Goal: Task Accomplishment & Management: Use online tool/utility

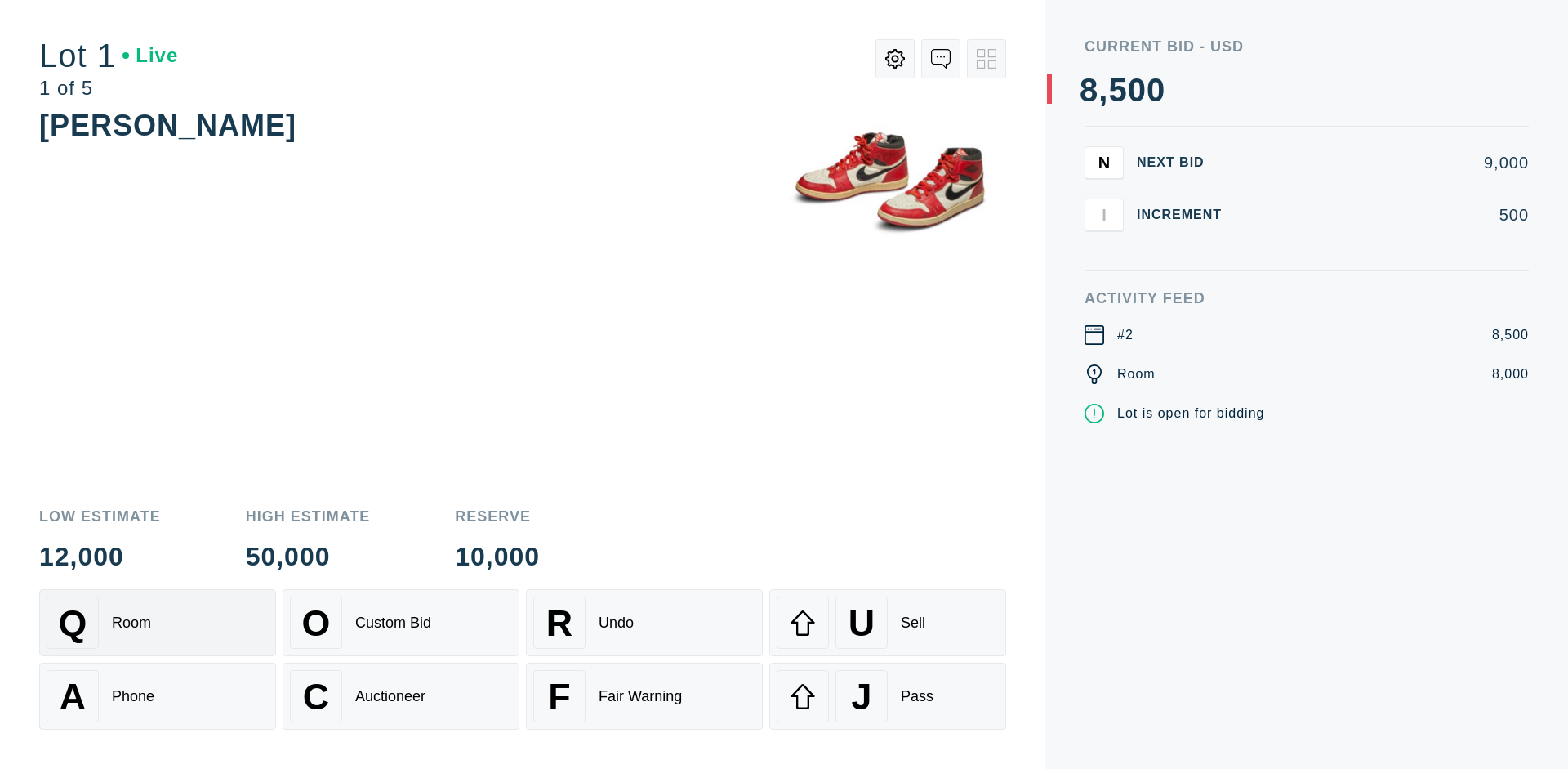
click at [158, 623] on div "Q Room" at bounding box center [157, 622] width 222 height 52
click at [158, 696] on div "A Phone" at bounding box center [157, 695] width 222 height 52
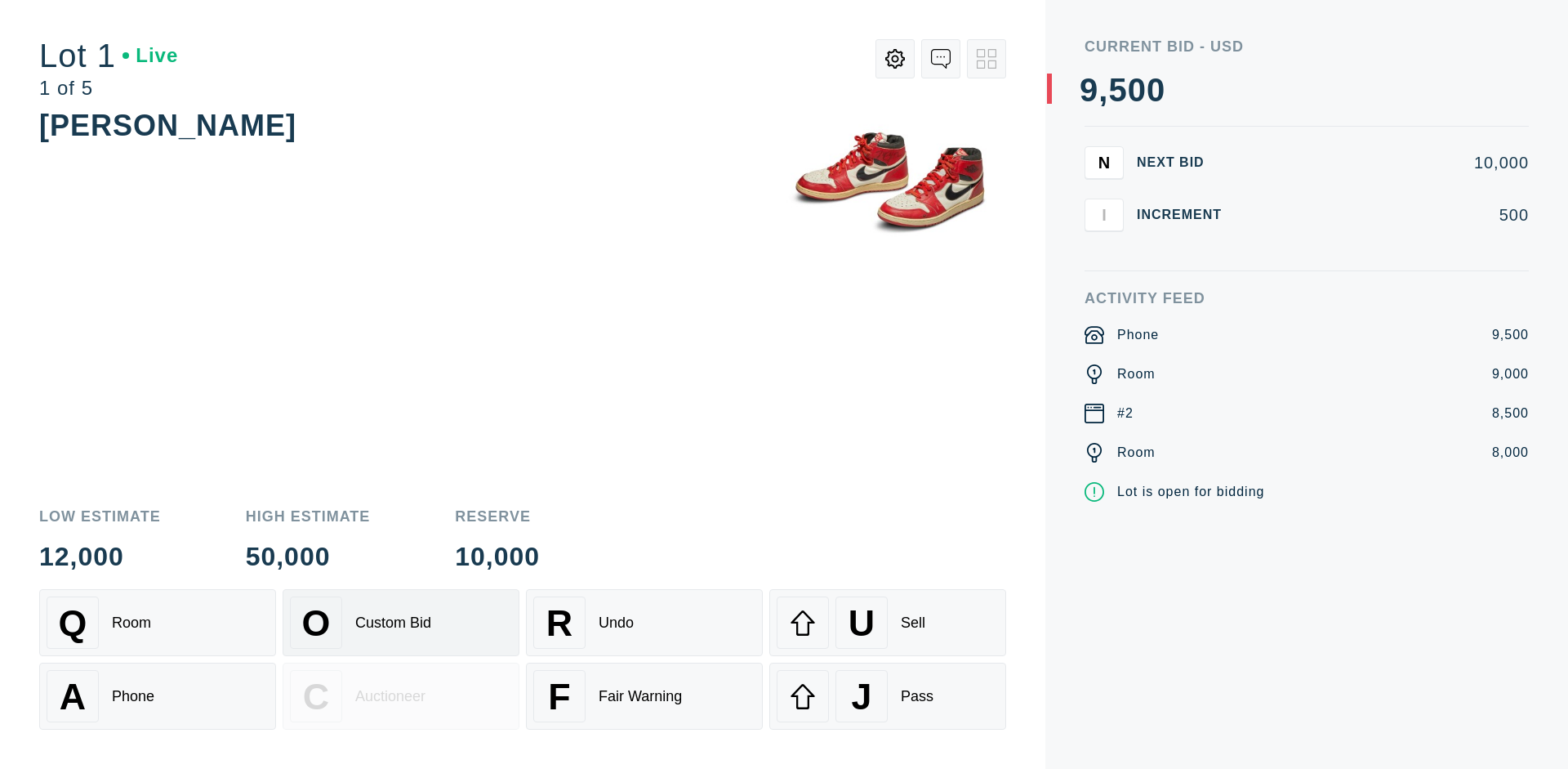
click at [401, 623] on div "Custom Bid" at bounding box center [393, 623] width 76 height 17
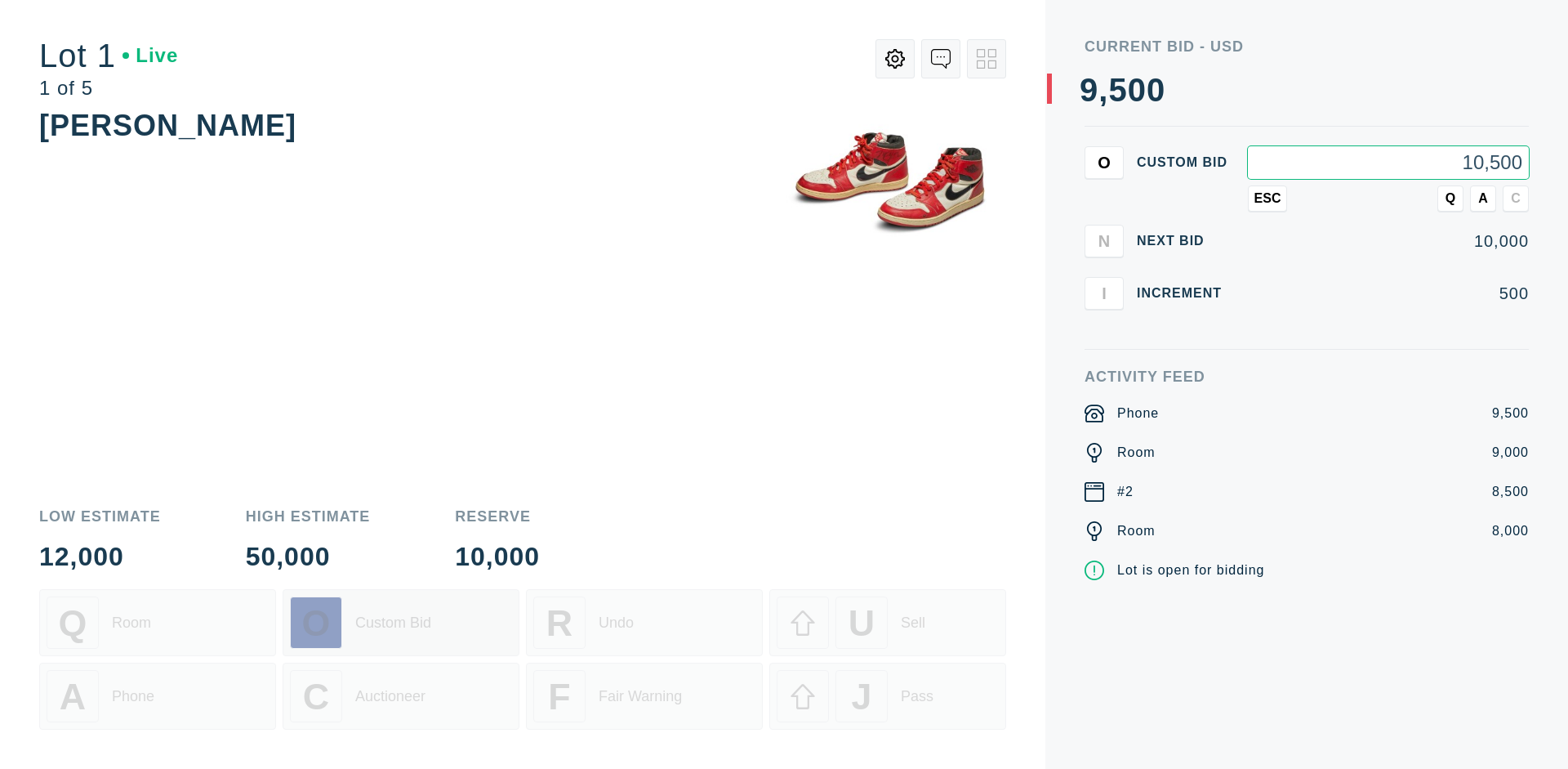
type input "10,500"
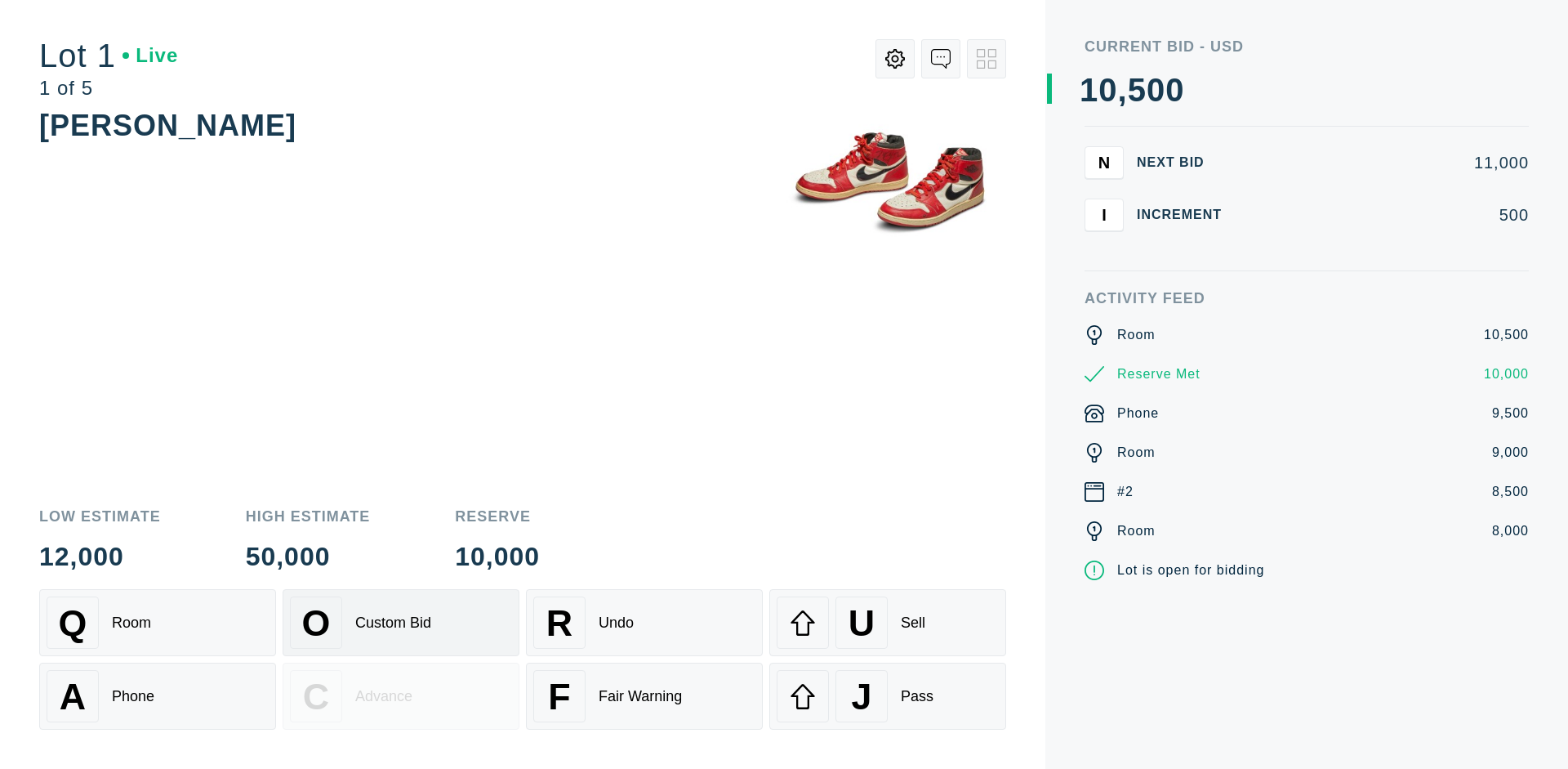
click at [401, 623] on div "Custom Bid" at bounding box center [393, 623] width 76 height 17
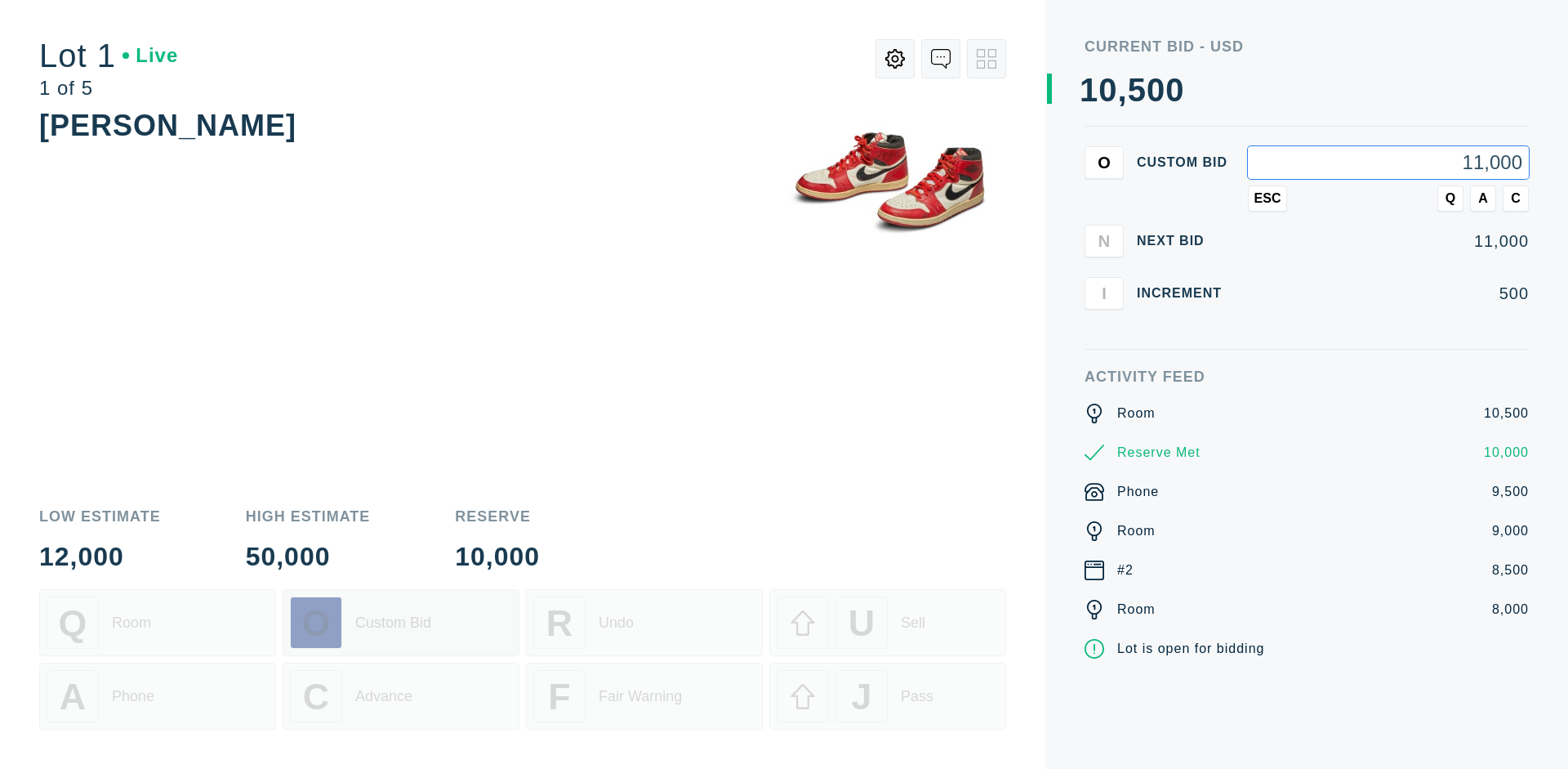
type input "11,000"
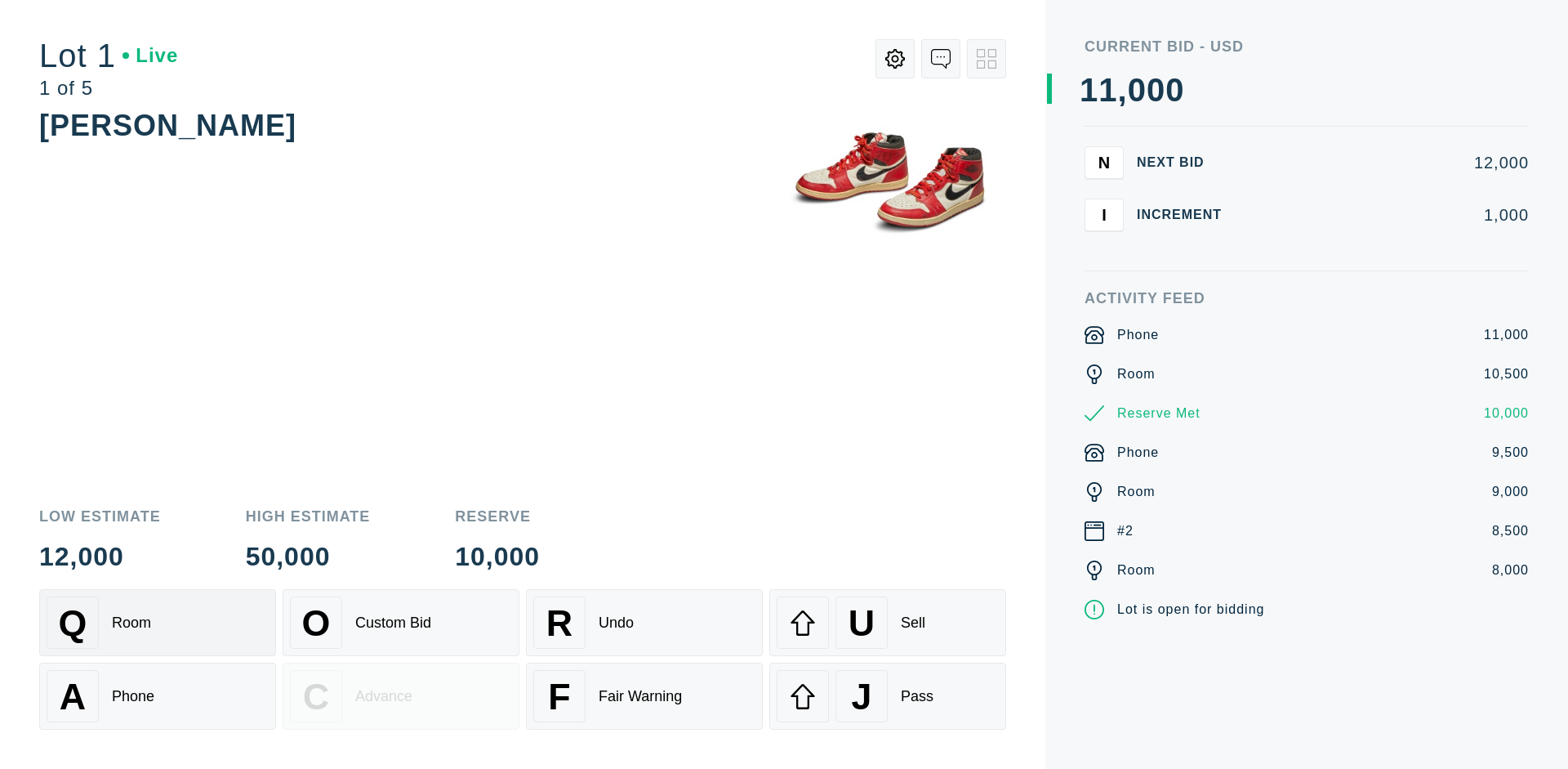
click at [158, 623] on div "Q Room" at bounding box center [157, 622] width 222 height 52
